Goal: Transaction & Acquisition: Purchase product/service

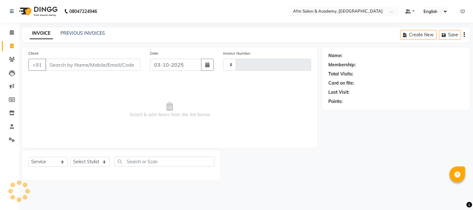
select select "service"
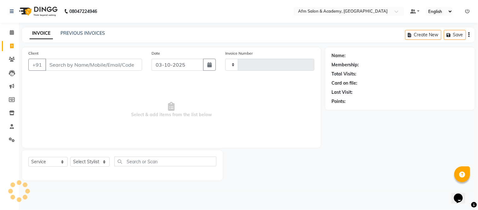
type input "1591"
select select "3437"
click at [81, 65] on input "Client" at bounding box center [93, 65] width 97 height 12
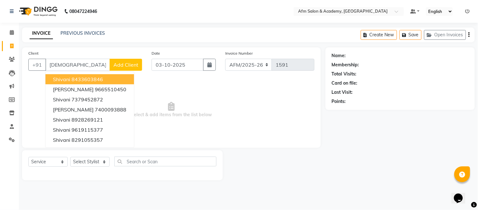
click at [83, 78] on ngb-highlight "8433603846" at bounding box center [88, 79] width 32 height 6
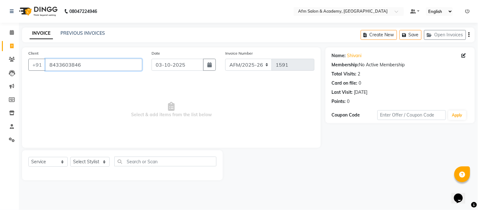
click at [86, 64] on input "8433603846" at bounding box center [93, 65] width 97 height 12
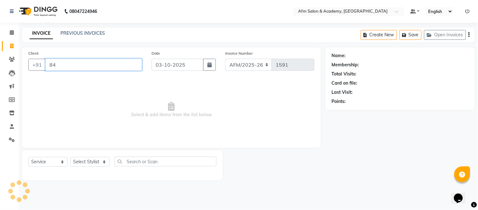
type input "8"
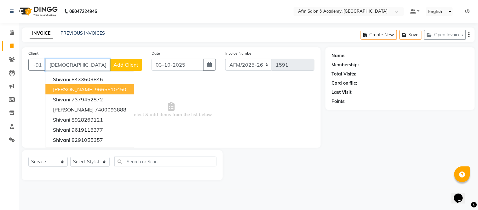
click at [95, 87] on ngb-highlight "9665510450" at bounding box center [111, 89] width 32 height 6
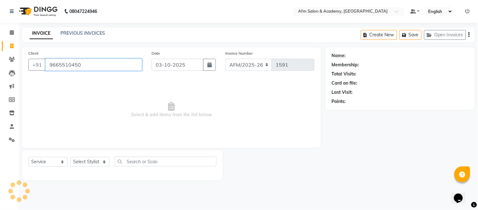
type input "9665510450"
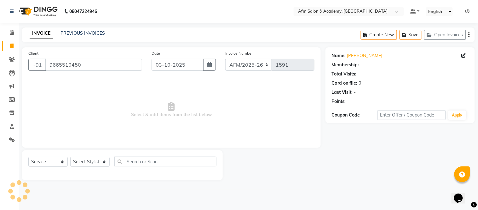
select select "1: Object"
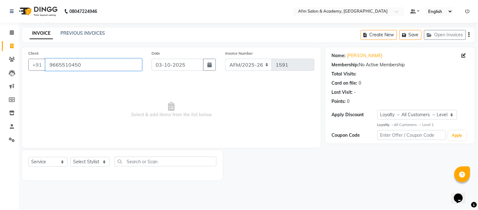
click at [108, 62] on input "9665510450" at bounding box center [93, 65] width 97 height 12
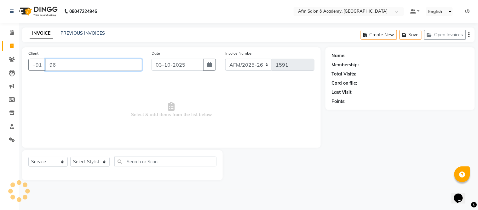
type input "9"
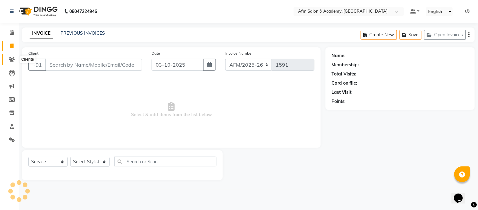
click at [11, 61] on icon at bounding box center [12, 59] width 6 height 5
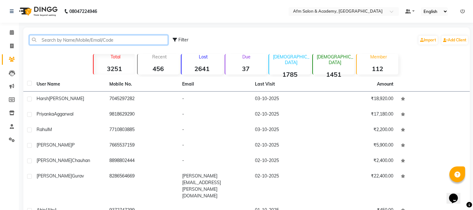
click at [57, 40] on input "text" at bounding box center [98, 40] width 139 height 10
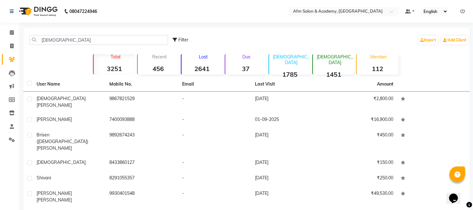
click at [65, 102] on span "Vishwakarma" at bounding box center [54, 105] width 35 height 6
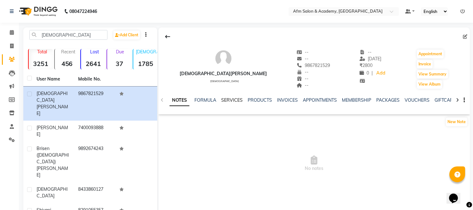
click at [231, 99] on link "SERVICES" at bounding box center [231, 100] width 21 height 6
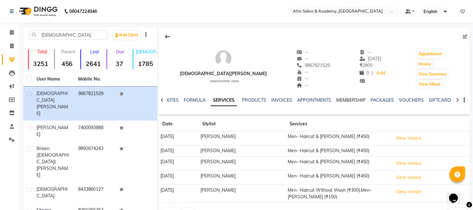
click at [359, 100] on link "MEMBERSHIP" at bounding box center [350, 100] width 29 height 6
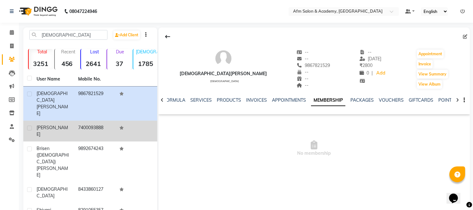
click at [89, 120] on td "7400093888" at bounding box center [95, 130] width 42 height 21
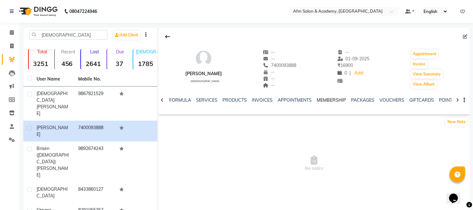
click at [325, 99] on link "MEMBERSHIP" at bounding box center [331, 100] width 29 height 6
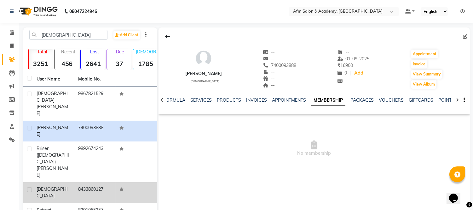
click at [89, 182] on td "8433860127" at bounding box center [95, 192] width 42 height 21
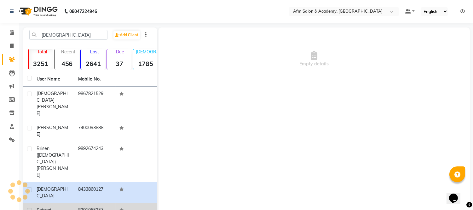
click at [85, 203] on td "8291055357" at bounding box center [95, 210] width 42 height 15
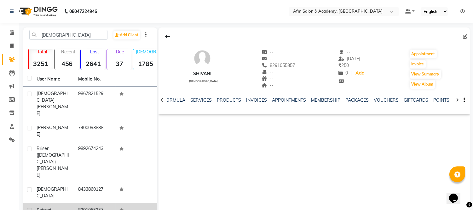
click at [60, 206] on div "Shivani" at bounding box center [54, 209] width 34 height 7
click at [323, 100] on link "MEMBERSHIP" at bounding box center [325, 100] width 29 height 6
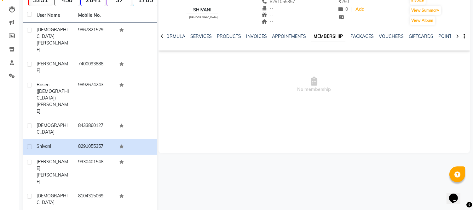
scroll to position [74, 0]
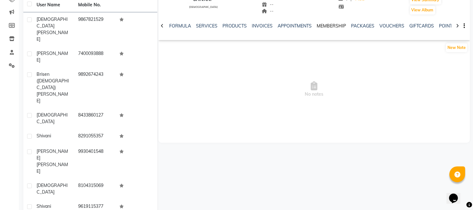
click at [335, 27] on link "MEMBERSHIP" at bounding box center [331, 26] width 29 height 6
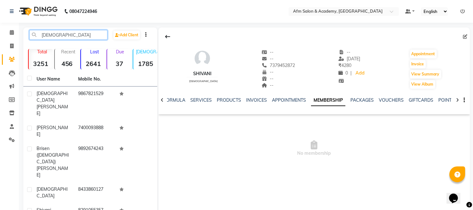
click at [67, 33] on input "shivani" at bounding box center [68, 35] width 78 height 10
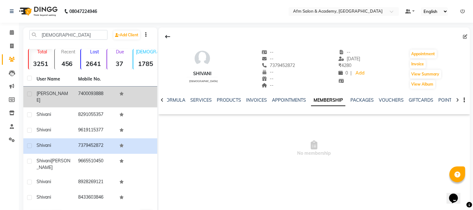
click at [72, 93] on td "SHIVANI" at bounding box center [54, 96] width 42 height 21
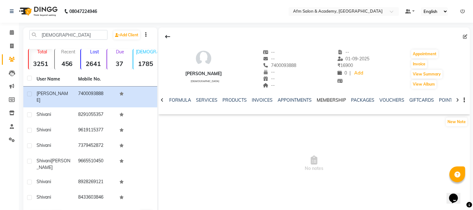
click at [329, 101] on link "MEMBERSHIP" at bounding box center [331, 100] width 29 height 6
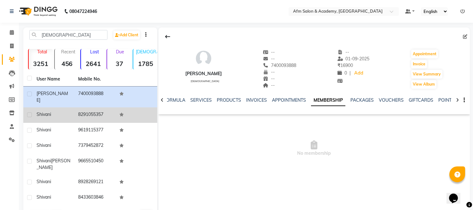
click at [51, 111] on span "Shivani" at bounding box center [44, 114] width 14 height 6
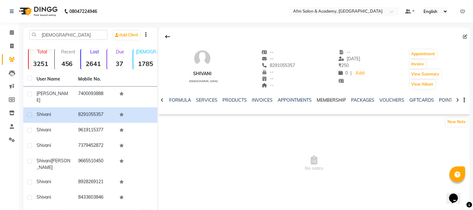
click at [330, 102] on link "MEMBERSHIP" at bounding box center [331, 100] width 29 height 6
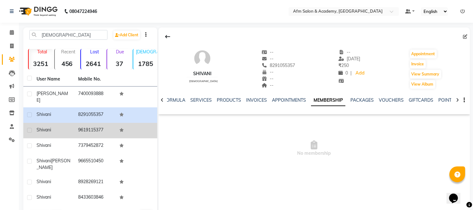
click at [54, 128] on td "Shivani" at bounding box center [54, 130] width 42 height 15
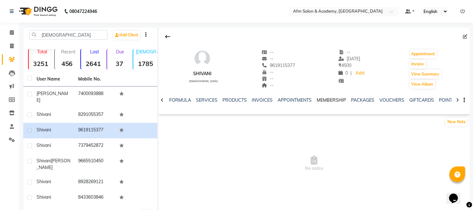
click at [323, 101] on link "MEMBERSHIP" at bounding box center [331, 100] width 29 height 6
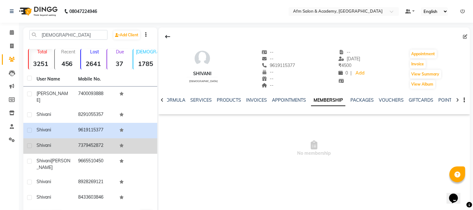
click at [48, 142] on span "Shivani" at bounding box center [44, 145] width 14 height 6
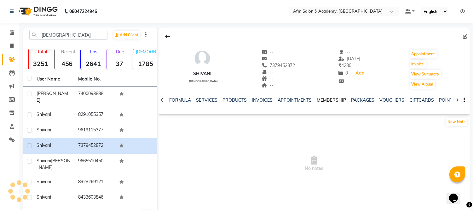
click at [326, 100] on link "MEMBERSHIP" at bounding box center [331, 100] width 29 height 6
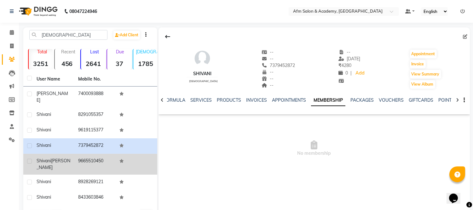
click at [96, 153] on td "9665510450" at bounding box center [95, 163] width 42 height 21
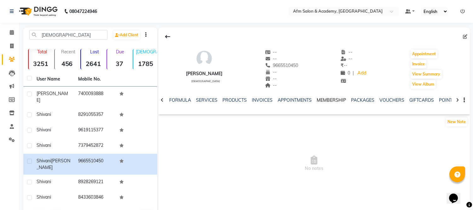
click at [336, 101] on link "MEMBERSHIP" at bounding box center [331, 100] width 29 height 6
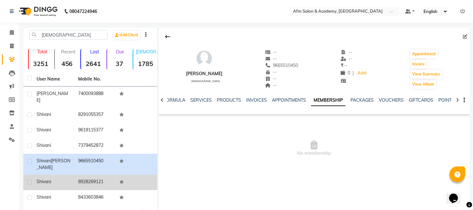
click at [63, 178] on div "Shivani" at bounding box center [54, 181] width 34 height 7
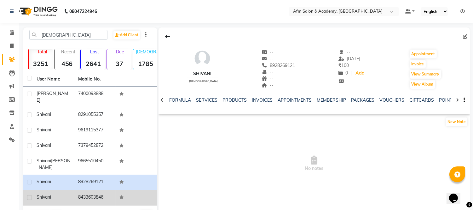
click at [59, 190] on td "Shivani" at bounding box center [54, 197] width 42 height 15
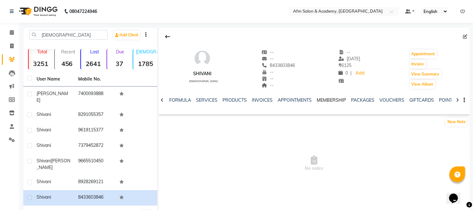
click at [328, 101] on link "MEMBERSHIP" at bounding box center [331, 100] width 29 height 6
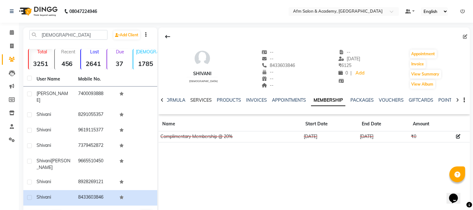
click at [194, 99] on link "SERVICES" at bounding box center [200, 100] width 21 height 6
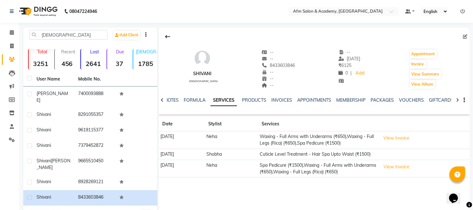
scroll to position [16, 0]
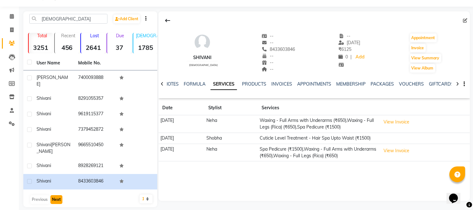
click at [55, 195] on button "Next" at bounding box center [56, 199] width 12 height 9
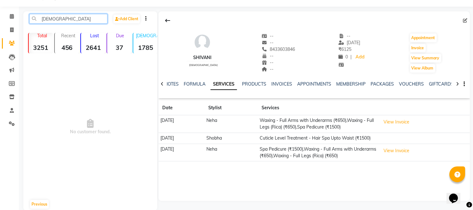
click at [68, 19] on input "shivani" at bounding box center [68, 19] width 78 height 10
type input "s"
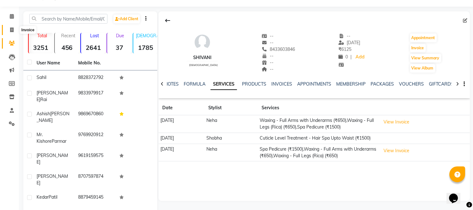
click at [8, 32] on span at bounding box center [11, 29] width 11 height 7
select select "service"
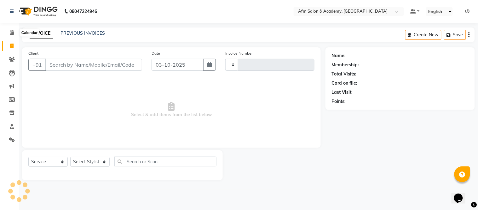
type input "1591"
select select "3437"
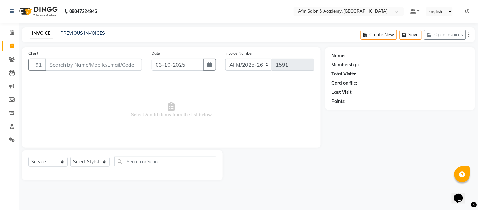
click at [54, 68] on input "Client" at bounding box center [93, 65] width 97 height 12
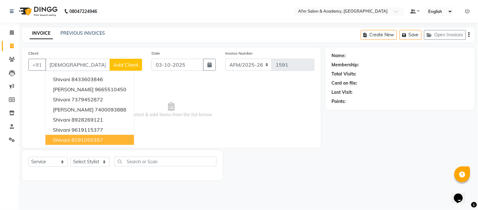
click at [60, 137] on span "Shivani" at bounding box center [61, 139] width 17 height 6
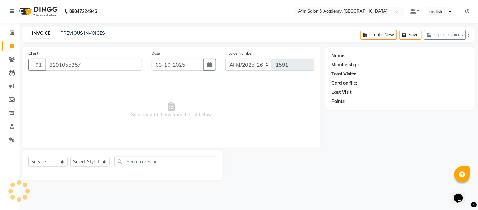
type input "8291055357"
select select "1: Object"
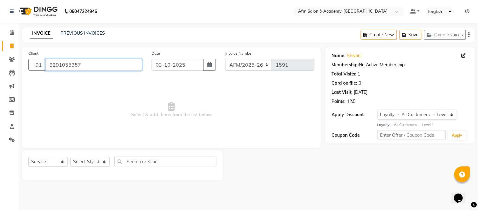
click at [92, 64] on input "8291055357" at bounding box center [93, 65] width 97 height 12
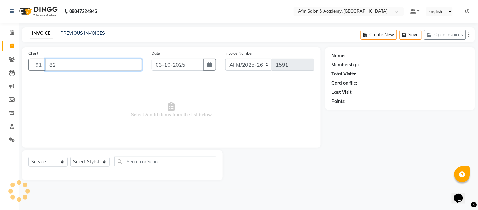
type input "8"
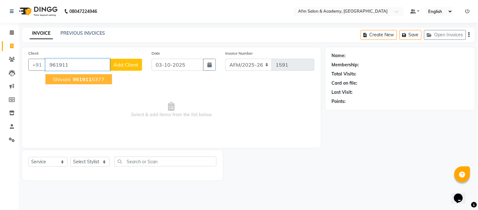
click at [88, 77] on span "961911" at bounding box center [82, 79] width 19 height 6
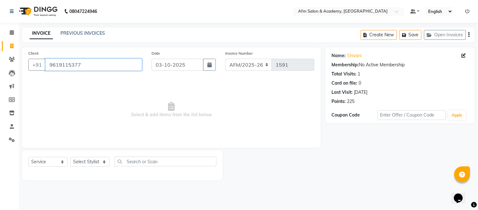
click at [90, 64] on input "9619115377" at bounding box center [93, 65] width 97 height 12
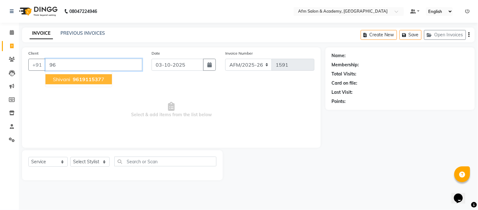
type input "9"
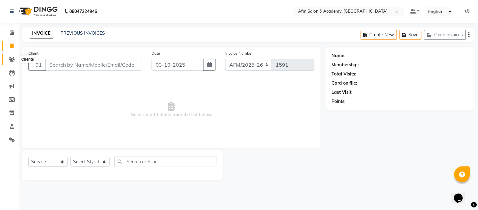
click at [9, 59] on icon at bounding box center [12, 59] width 6 height 5
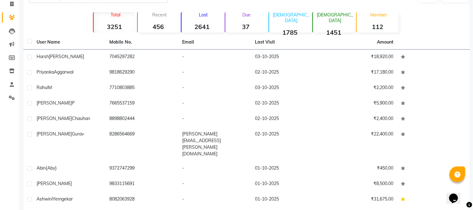
scroll to position [63, 0]
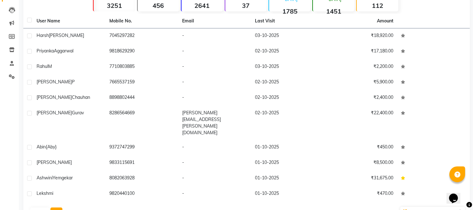
click at [55, 207] on button "Next" at bounding box center [56, 211] width 12 height 9
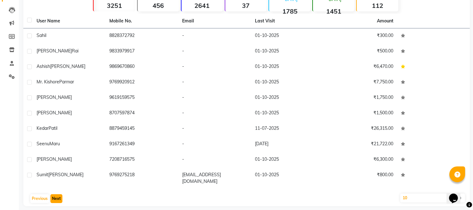
click at [55, 195] on button "Next" at bounding box center [56, 198] width 12 height 9
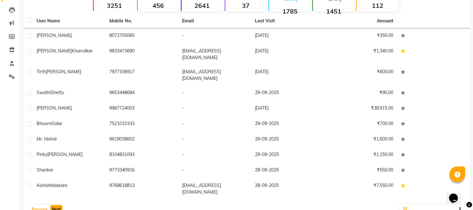
click at [55, 205] on button "Next" at bounding box center [56, 209] width 12 height 9
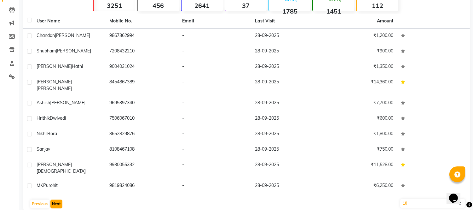
click at [55, 199] on button "Next" at bounding box center [56, 203] width 12 height 9
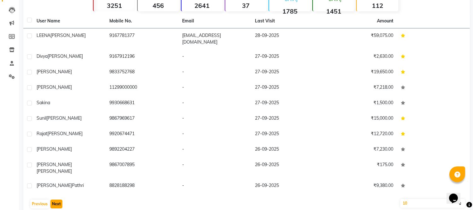
click at [55, 199] on button "Next" at bounding box center [56, 203] width 12 height 9
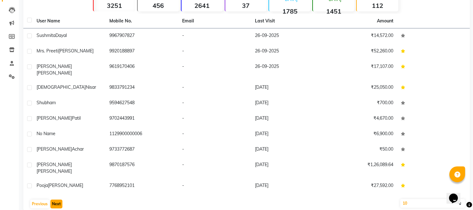
click at [55, 199] on button "Next" at bounding box center [56, 203] width 12 height 9
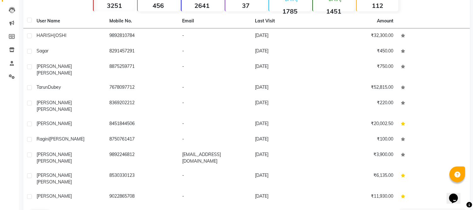
click at [55, 209] on button "Next" at bounding box center [56, 214] width 12 height 9
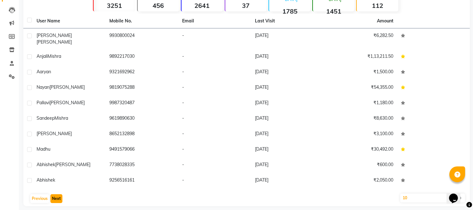
click at [55, 196] on button "Next" at bounding box center [56, 198] width 12 height 9
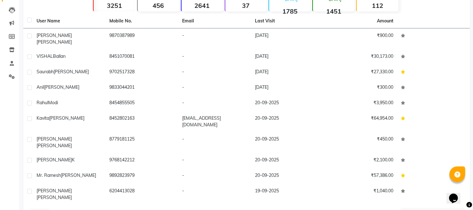
click at [55, 209] on button "Next" at bounding box center [56, 214] width 12 height 9
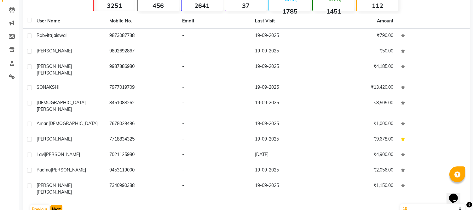
click at [56, 205] on button "Next" at bounding box center [56, 209] width 12 height 9
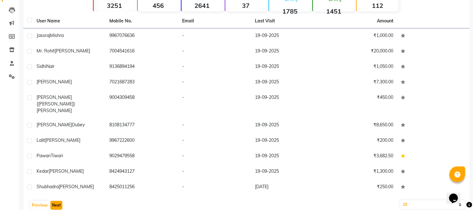
click at [56, 200] on button "Next" at bounding box center [56, 204] width 12 height 9
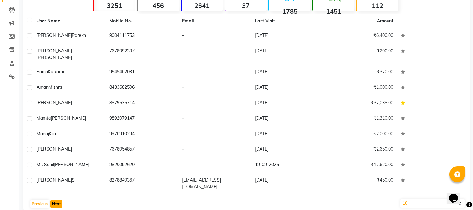
click at [56, 199] on button "Next" at bounding box center [56, 203] width 12 height 9
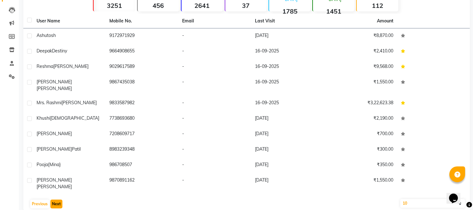
click at [56, 199] on button "Next" at bounding box center [56, 203] width 12 height 9
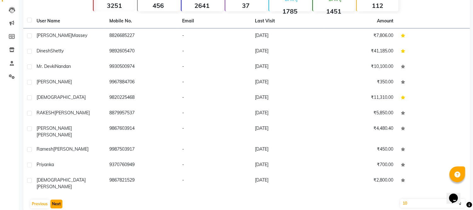
click at [56, 199] on button "Next" at bounding box center [56, 203] width 12 height 9
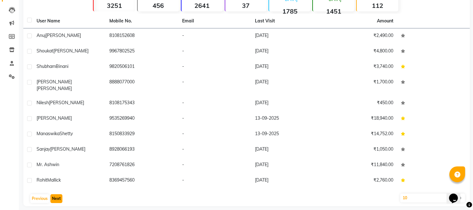
click at [56, 194] on button "Next" at bounding box center [56, 198] width 12 height 9
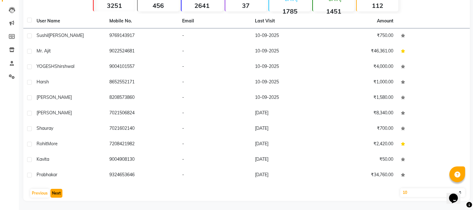
click at [56, 194] on button "Next" at bounding box center [56, 192] width 12 height 9
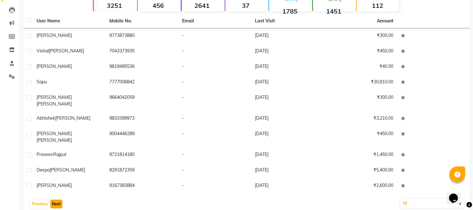
click at [56, 199] on button "Next" at bounding box center [56, 203] width 12 height 9
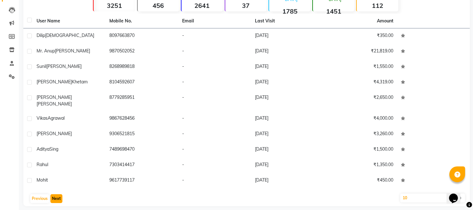
click at [56, 194] on button "Next" at bounding box center [56, 198] width 12 height 9
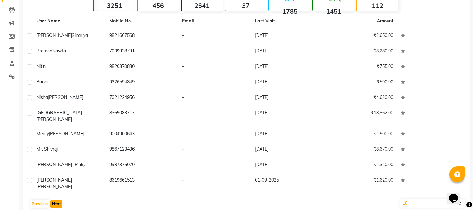
click at [56, 199] on button "Next" at bounding box center [56, 203] width 12 height 9
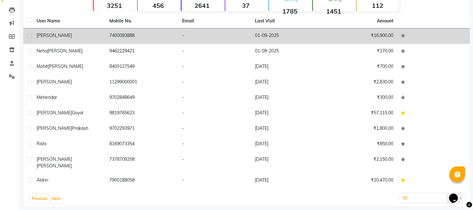
click at [54, 39] on td "SHIVANI" at bounding box center [69, 35] width 73 height 15
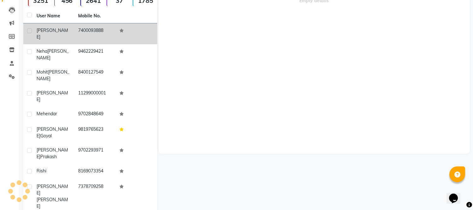
scroll to position [58, 0]
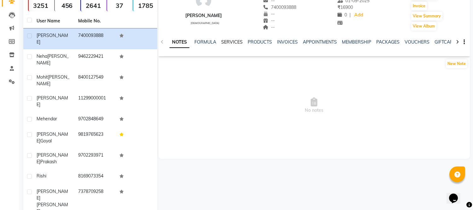
click at [237, 42] on link "SERVICES" at bounding box center [231, 42] width 21 height 6
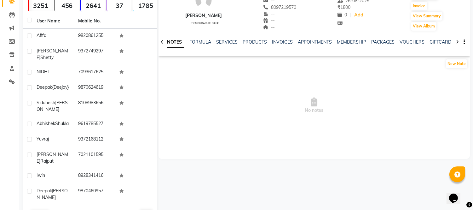
click at [56, 209] on button "Next" at bounding box center [56, 214] width 12 height 9
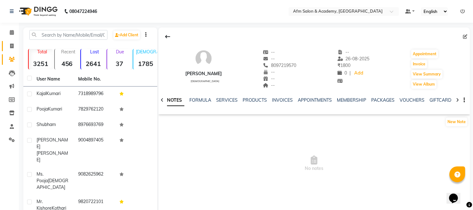
click at [10, 49] on link "Invoice" at bounding box center [9, 46] width 15 height 10
select select "service"
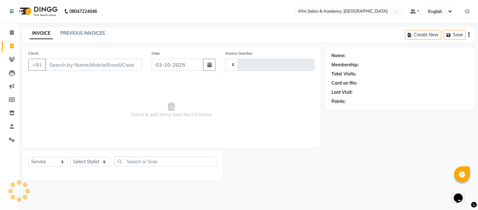
type input "1591"
select select "3437"
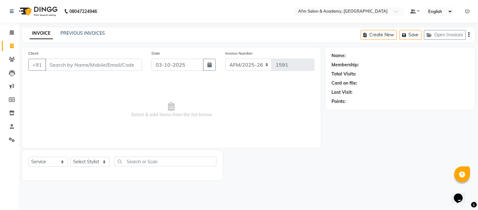
click at [75, 70] on input "Client" at bounding box center [93, 65] width 97 height 12
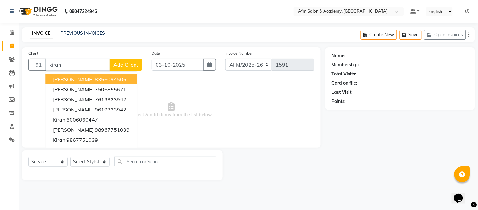
click at [76, 76] on span "[PERSON_NAME]" at bounding box center [73, 79] width 41 height 6
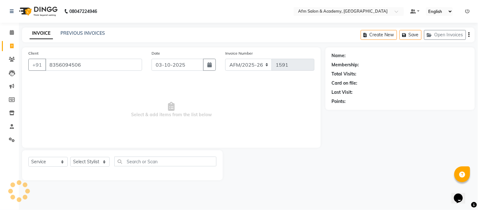
type input "8356094506"
select select "2: Object"
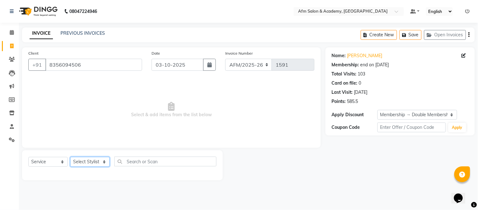
click at [103, 163] on select "Select Stylist AFM Akhil Akhil Khan Farman Khan Front Desk Harleen Latesh Mobin…" at bounding box center [89, 162] width 39 height 10
select select "15293"
click at [70, 157] on select "Select Stylist AFM Akhil Akhil Khan Farman Khan Front Desk Harleen Latesh Mobin…" at bounding box center [89, 162] width 39 height 10
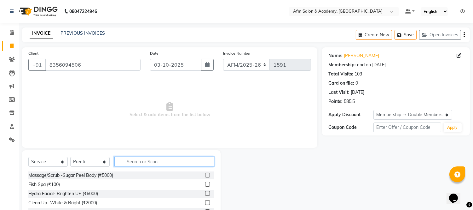
click at [148, 164] on input "text" at bounding box center [164, 161] width 100 height 10
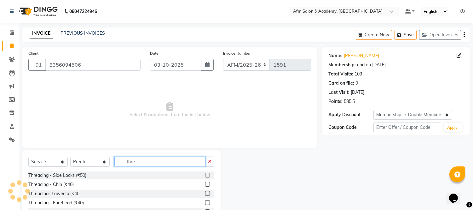
scroll to position [43, 0]
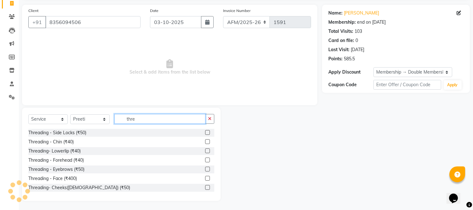
type input "thre"
click at [205, 167] on label at bounding box center [207, 168] width 5 height 5
click at [205, 167] on input "checkbox" at bounding box center [207, 169] width 4 height 4
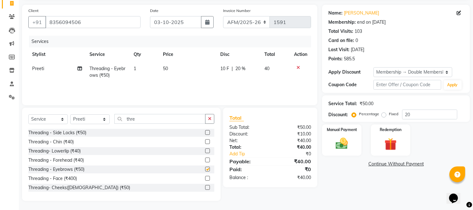
checkbox input "false"
click at [151, 119] on input "thre" at bounding box center [159, 119] width 91 height 10
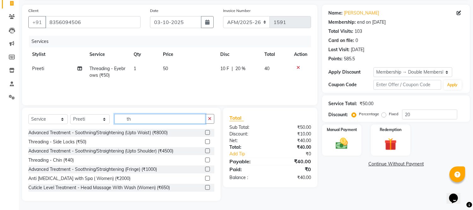
type input "t"
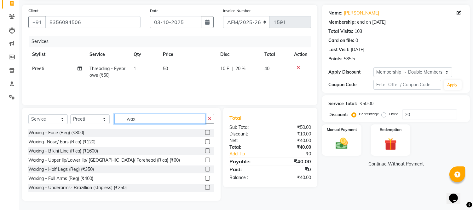
type input "wax"
click at [205, 158] on label at bounding box center [207, 159] width 5 height 5
click at [205, 158] on input "checkbox" at bounding box center [207, 160] width 4 height 4
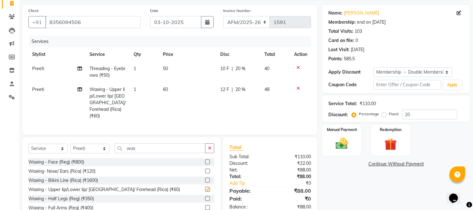
checkbox input "false"
click at [158, 145] on input "wax" at bounding box center [159, 148] width 91 height 10
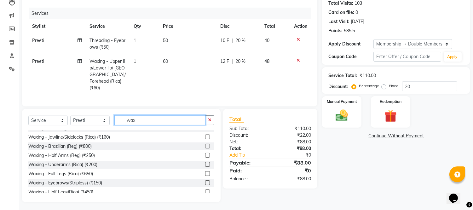
scroll to position [84, 0]
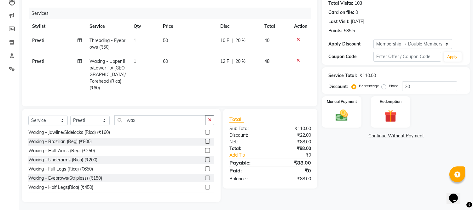
click at [205, 166] on label at bounding box center [207, 168] width 5 height 5
click at [205, 167] on input "checkbox" at bounding box center [207, 169] width 4 height 4
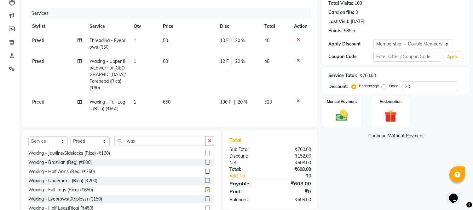
checkbox input "false"
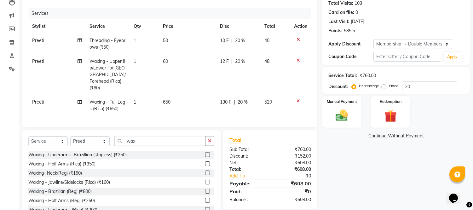
scroll to position [110, 0]
click at [205, 153] on label at bounding box center [207, 154] width 5 height 5
click at [205, 153] on input "checkbox" at bounding box center [207, 155] width 4 height 4
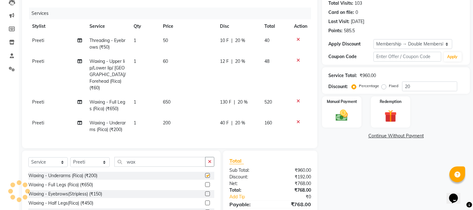
checkbox input "false"
click at [205, 200] on label at bounding box center [207, 202] width 5 height 5
click at [205, 200] on input "checkbox" at bounding box center [207, 202] width 4 height 4
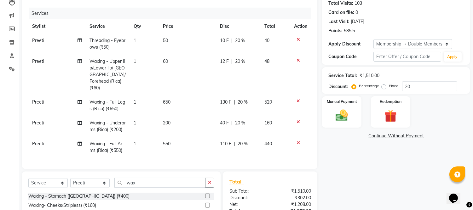
checkbox input "false"
click at [346, 120] on img at bounding box center [342, 115] width 21 height 15
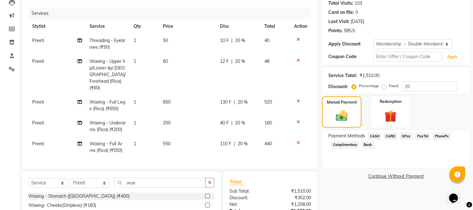
click at [405, 136] on span "GPay" at bounding box center [406, 135] width 13 height 7
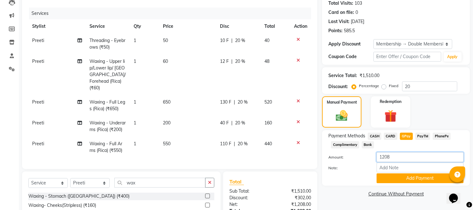
click at [393, 154] on input "1208" at bounding box center [420, 157] width 87 height 10
type input "1280"
click at [396, 181] on button "Add Payment" at bounding box center [420, 178] width 87 height 10
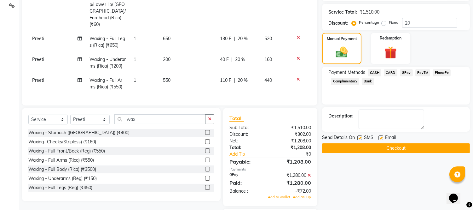
scroll to position [160, 0]
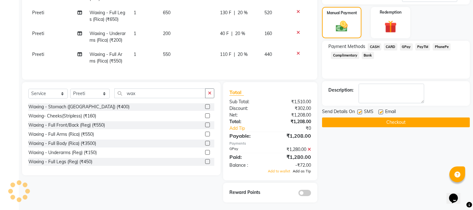
click at [304, 169] on span "Add as Tip" at bounding box center [302, 171] width 18 height 4
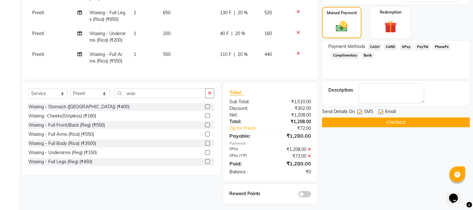
click at [388, 122] on button "Checkout" at bounding box center [396, 122] width 148 height 10
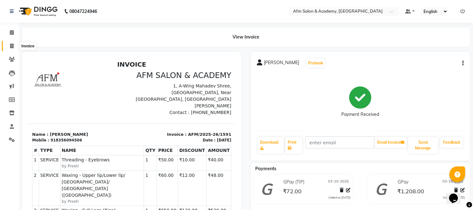
click at [11, 48] on icon at bounding box center [11, 45] width 3 height 5
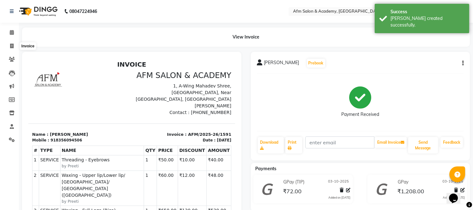
select select "service"
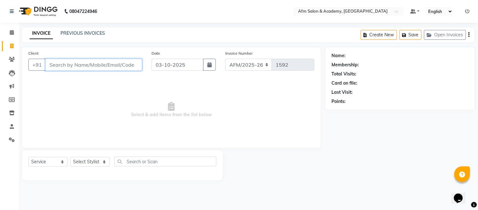
click at [69, 66] on input "Client" at bounding box center [93, 65] width 97 height 12
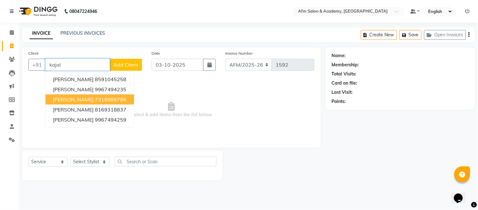
click at [78, 99] on span "[PERSON_NAME]" at bounding box center [73, 99] width 41 height 6
type input "7318989796"
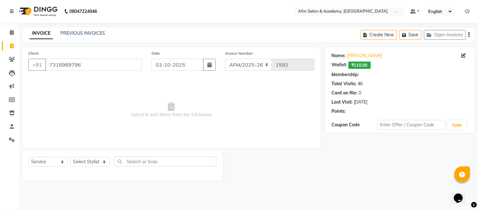
select select "2: Object"
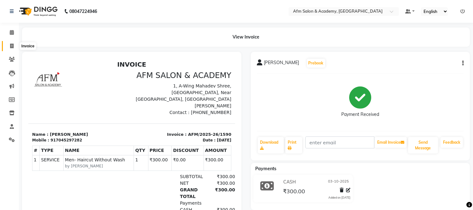
click at [10, 48] on icon at bounding box center [11, 45] width 3 height 5
select select "service"
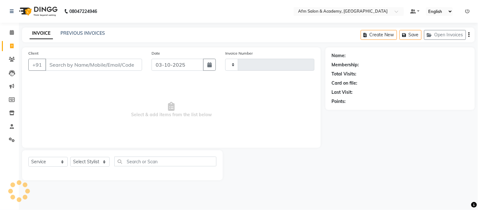
click at [71, 66] on input "Client" at bounding box center [93, 65] width 97 height 12
type input "1592"
select select "3437"
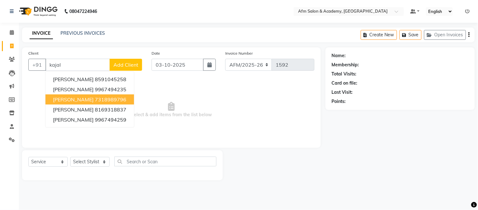
click at [83, 99] on button "[PERSON_NAME] 7318989796" at bounding box center [89, 99] width 89 height 10
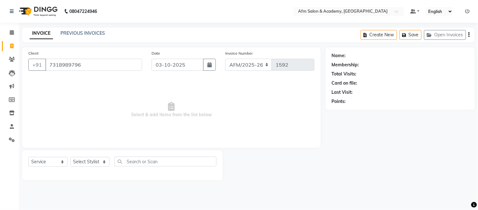
type input "7318989796"
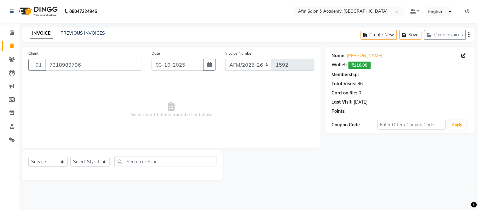
select select "2: Object"
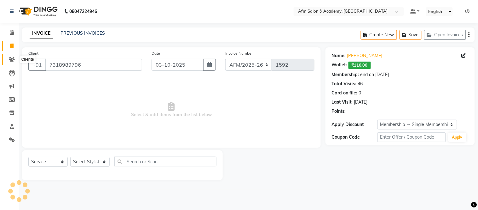
click at [9, 58] on icon at bounding box center [12, 59] width 6 height 5
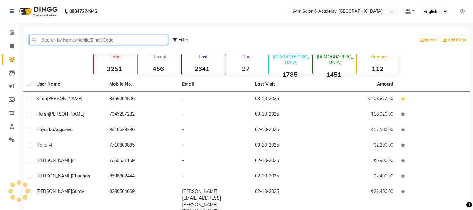
click at [120, 38] on input "text" at bounding box center [98, 40] width 139 height 10
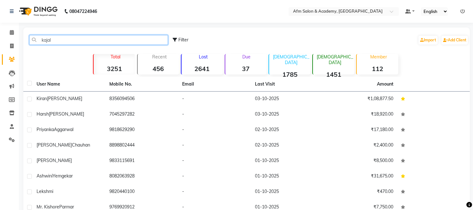
type input "kajal"
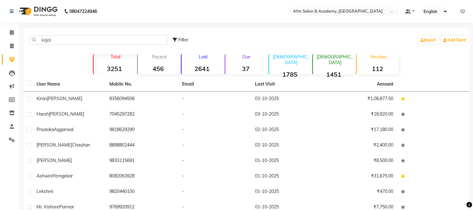
click at [86, 99] on div "[PERSON_NAME]" at bounding box center [69, 98] width 65 height 7
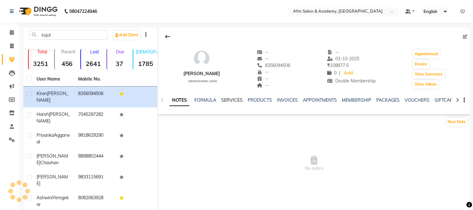
click at [229, 100] on link "SERVICES" at bounding box center [231, 100] width 21 height 6
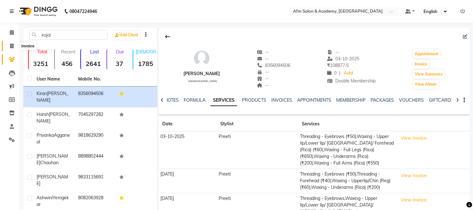
click at [10, 47] on icon at bounding box center [11, 45] width 3 height 5
select select "service"
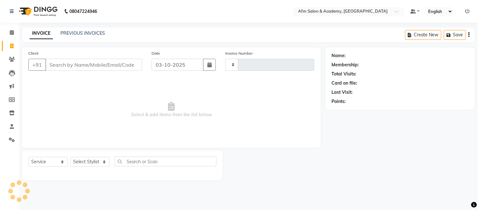
type input "1592"
select select "3437"
